Goal: Use online tool/utility: Utilize a website feature to perform a specific function

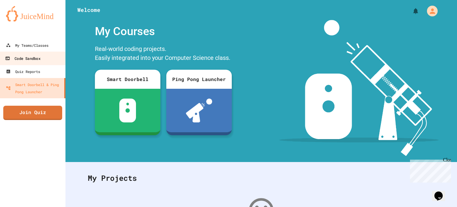
click at [37, 57] on div "Code Sandbox" at bounding box center [22, 58] width 35 height 7
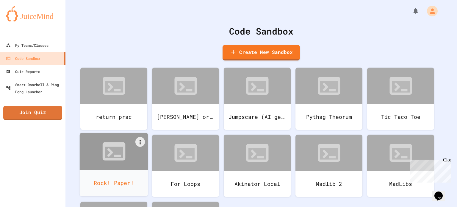
click at [99, 164] on div at bounding box center [114, 151] width 68 height 37
